Goal: Transaction & Acquisition: Purchase product/service

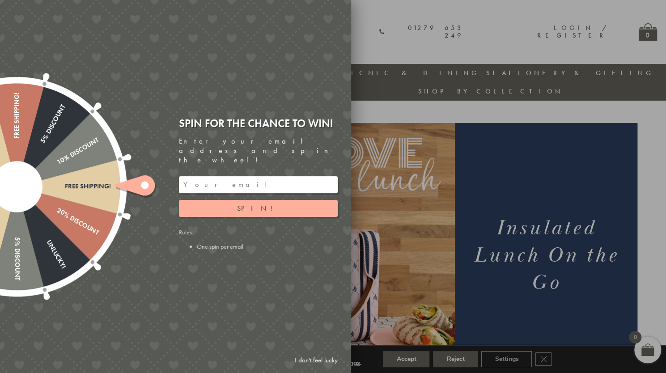
click at [396, 207] on div at bounding box center [333, 186] width 666 height 373
click at [402, 126] on div at bounding box center [333, 186] width 666 height 373
click at [405, 93] on div at bounding box center [333, 186] width 666 height 373
click at [313, 359] on link "I don't feel lucky" at bounding box center [316, 360] width 52 height 17
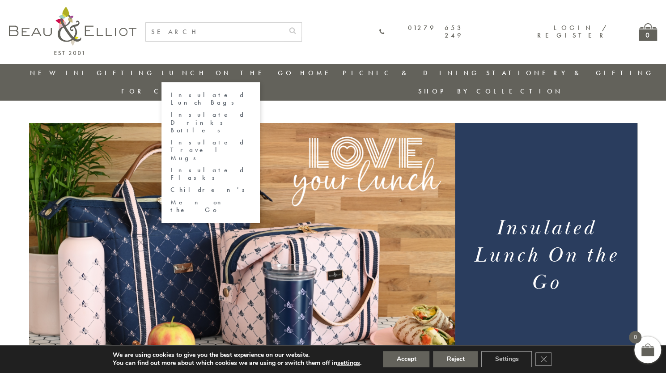
click at [171, 95] on link "Insulated Lunch Bags" at bounding box center [211, 99] width 81 height 16
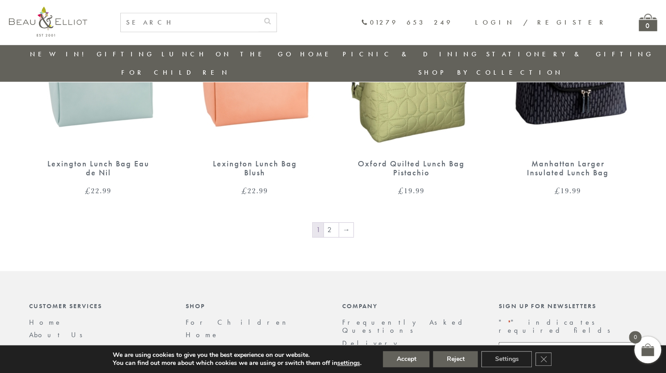
scroll to position [1592, 0]
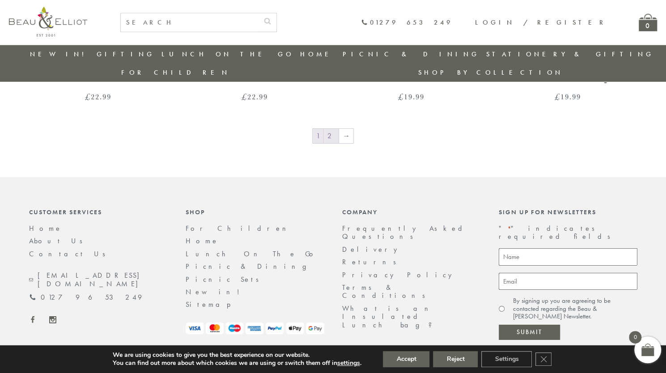
click at [330, 129] on link "2" at bounding box center [331, 136] width 15 height 14
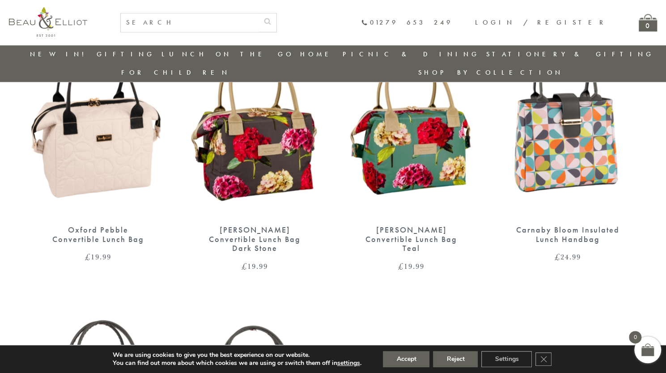
scroll to position [831, 0]
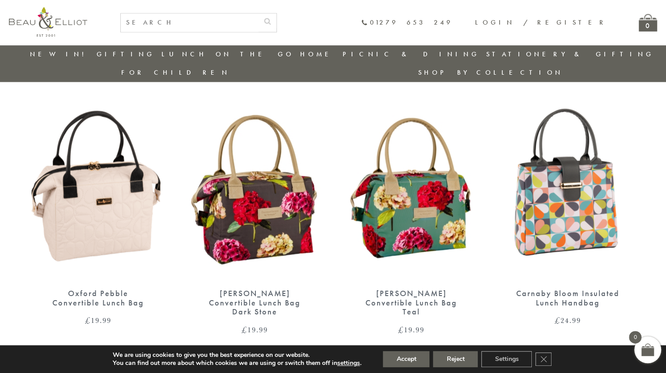
click at [567, 191] on img at bounding box center [568, 190] width 139 height 179
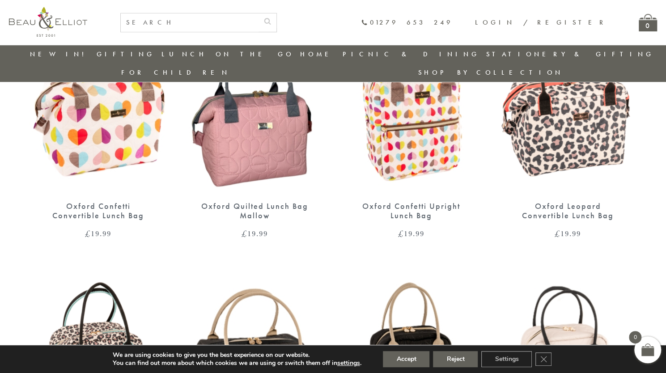
scroll to position [339, 0]
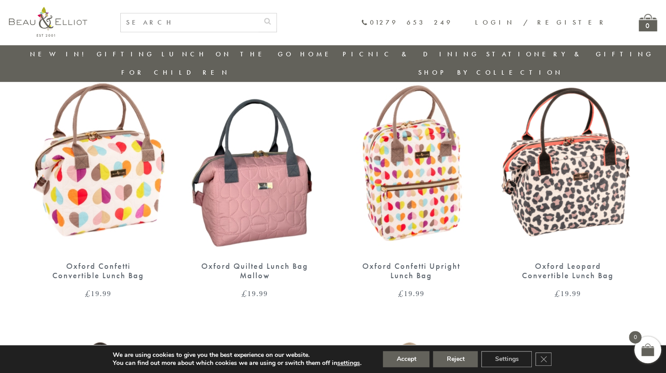
click at [392, 168] on img at bounding box center [411, 163] width 139 height 179
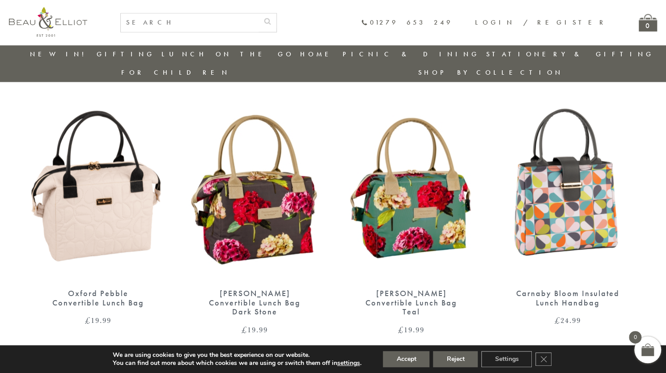
scroll to position [1010, 0]
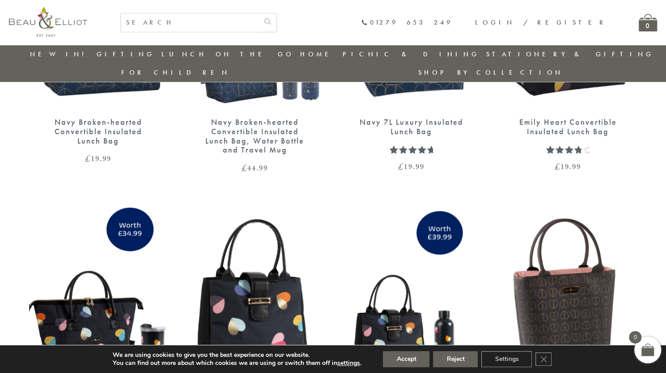
scroll to position [563, 0]
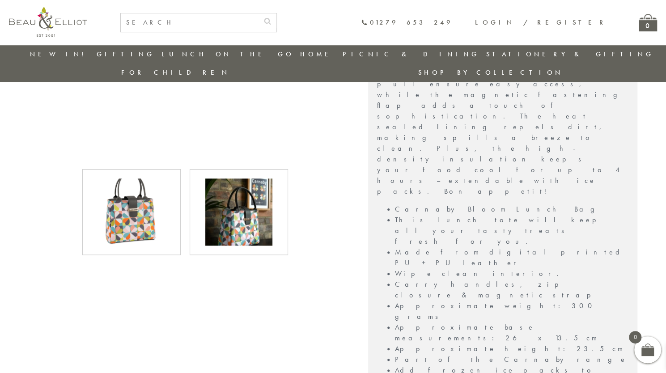
scroll to position [427, 0]
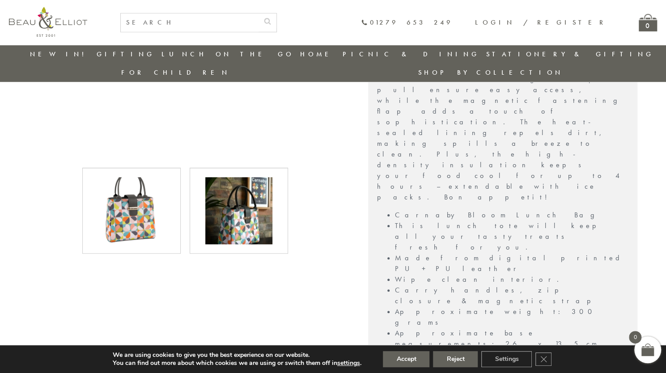
click at [258, 193] on img at bounding box center [238, 210] width 67 height 67
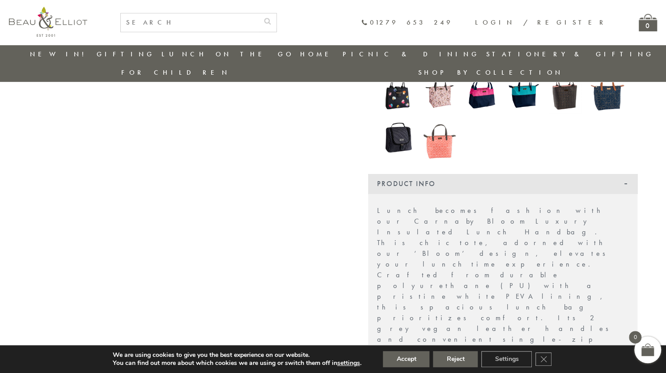
scroll to position [204, 0]
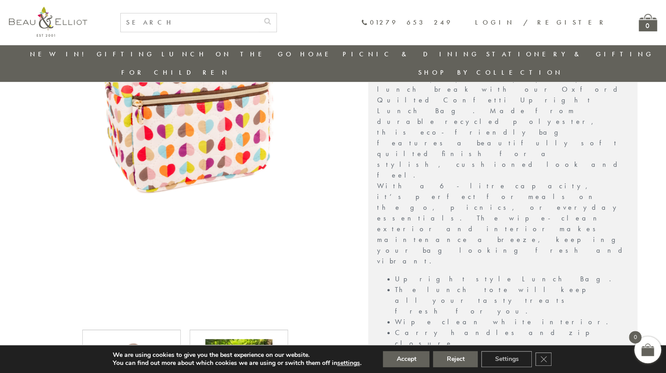
scroll to position [294, 0]
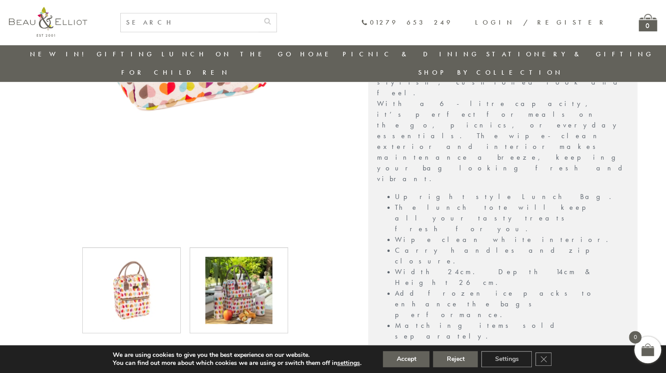
click at [228, 271] on img at bounding box center [238, 290] width 67 height 67
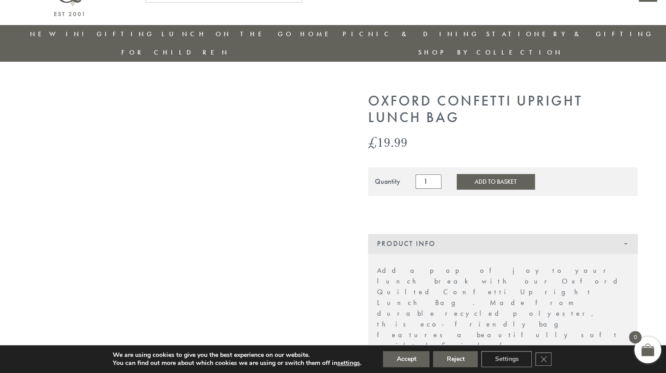
scroll to position [0, 0]
